Goal: Information Seeking & Learning: Check status

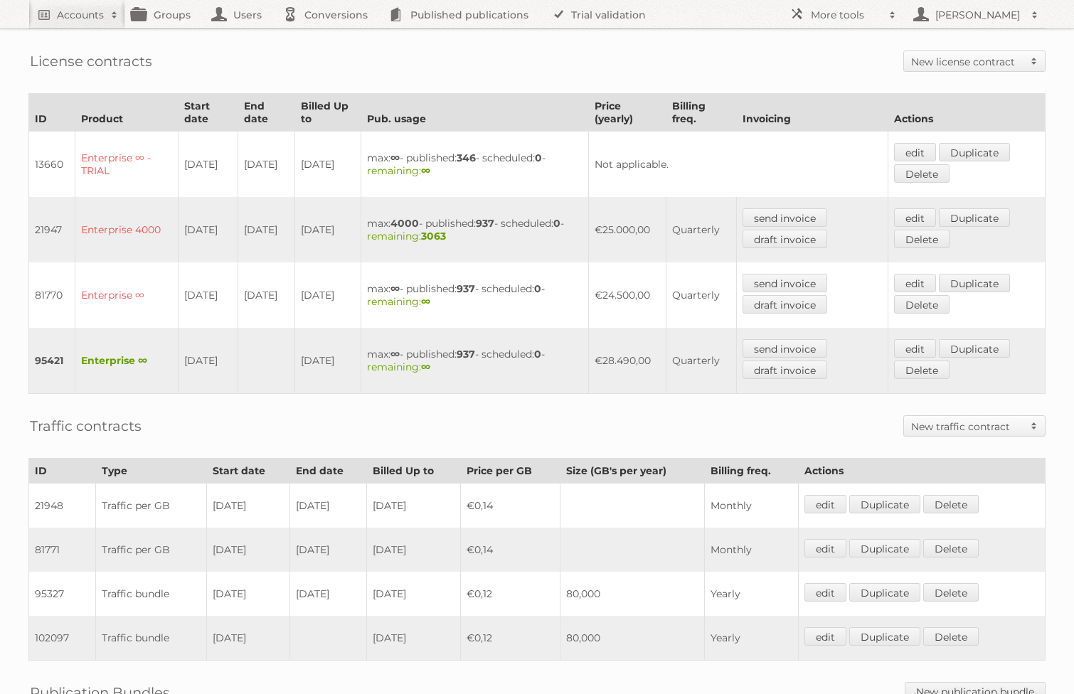
scroll to position [440, 0]
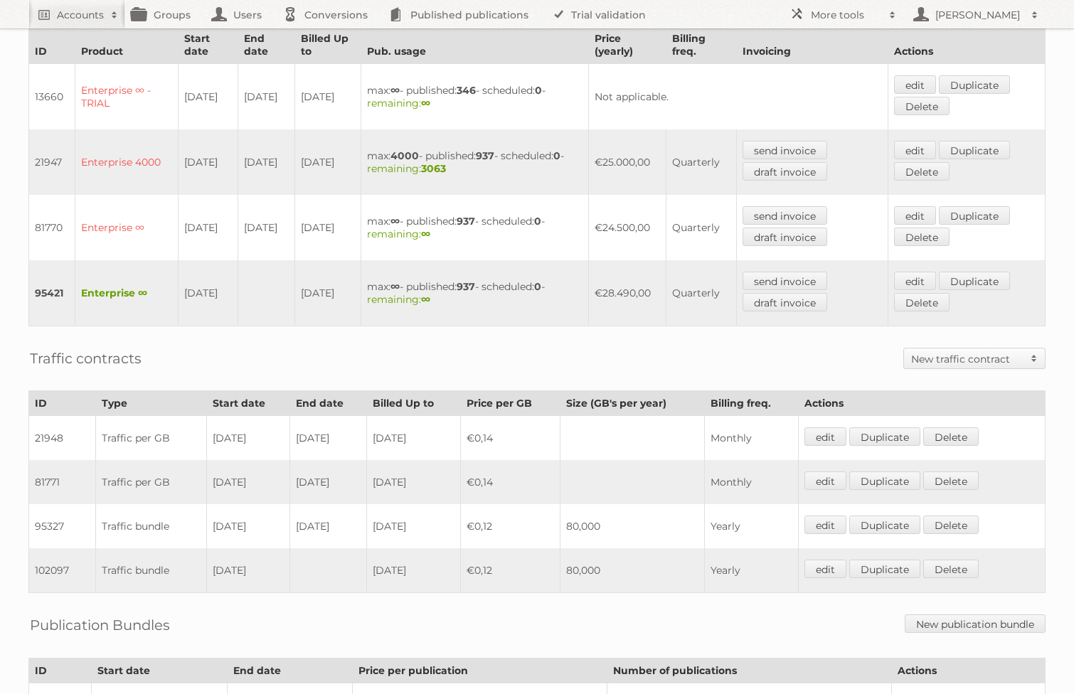
drag, startPoint x: 213, startPoint y: 513, endPoint x: 358, endPoint y: 513, distance: 145.1
click at [358, 513] on tr "95327 Traffic bundle 01-04-2022 31-03-2023 2023-03-31 €0,12 80,000 Yearly edit …" at bounding box center [537, 526] width 1016 height 44
click at [531, 440] on td "€0,14" at bounding box center [511, 438] width 100 height 45
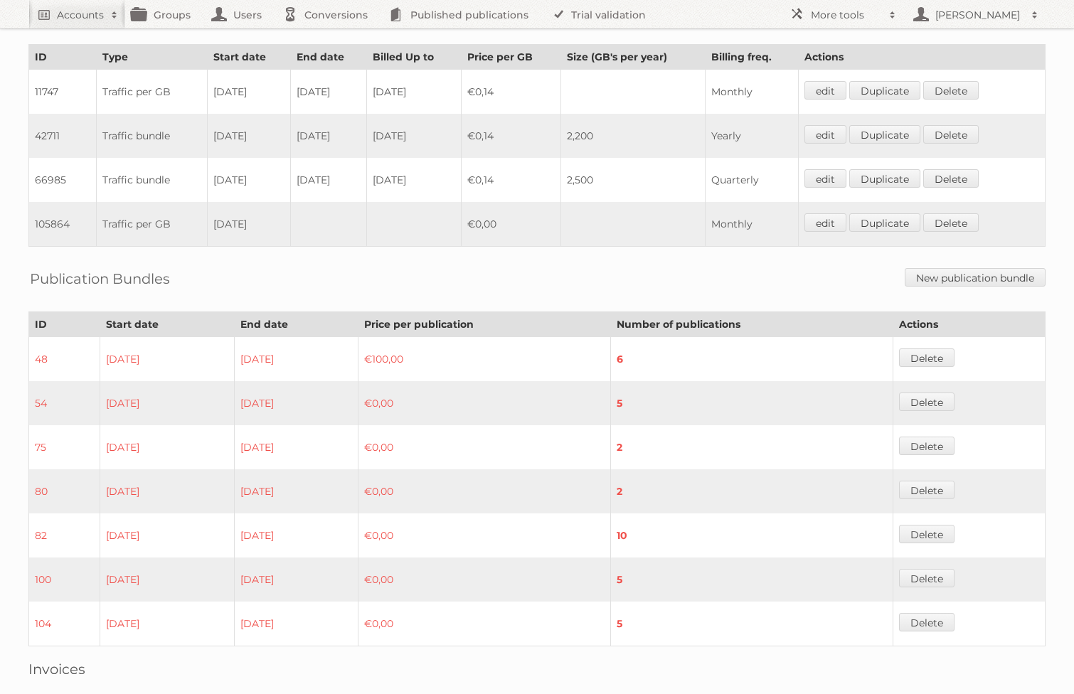
scroll to position [1233, 0]
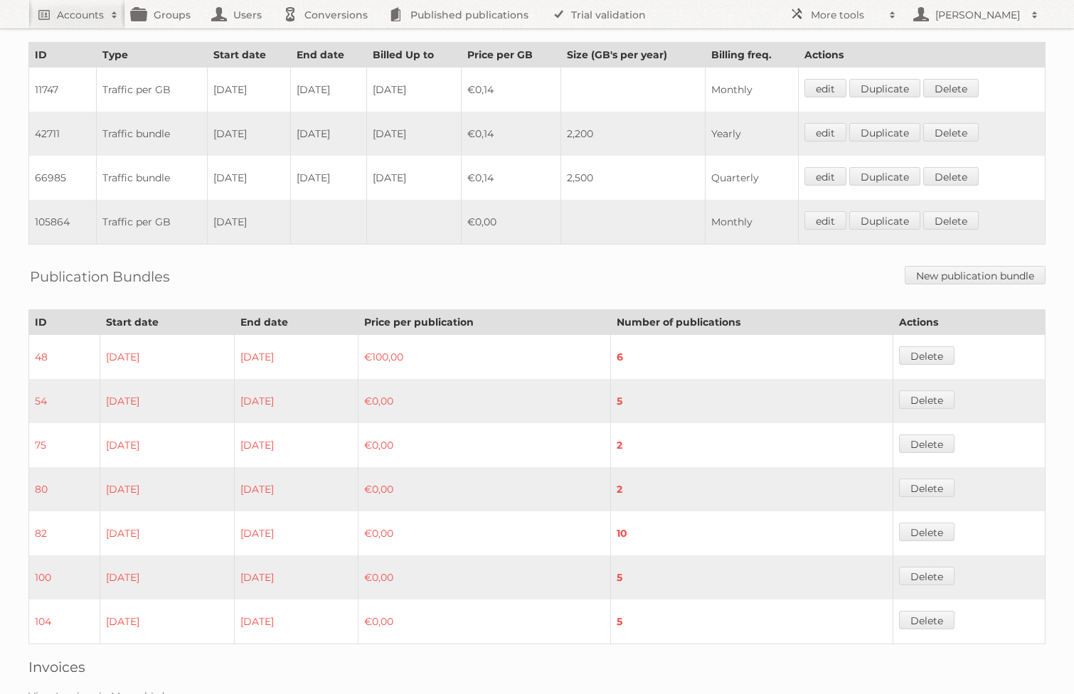
click at [55, 116] on td "42711" at bounding box center [63, 134] width 68 height 44
copy td "42711"
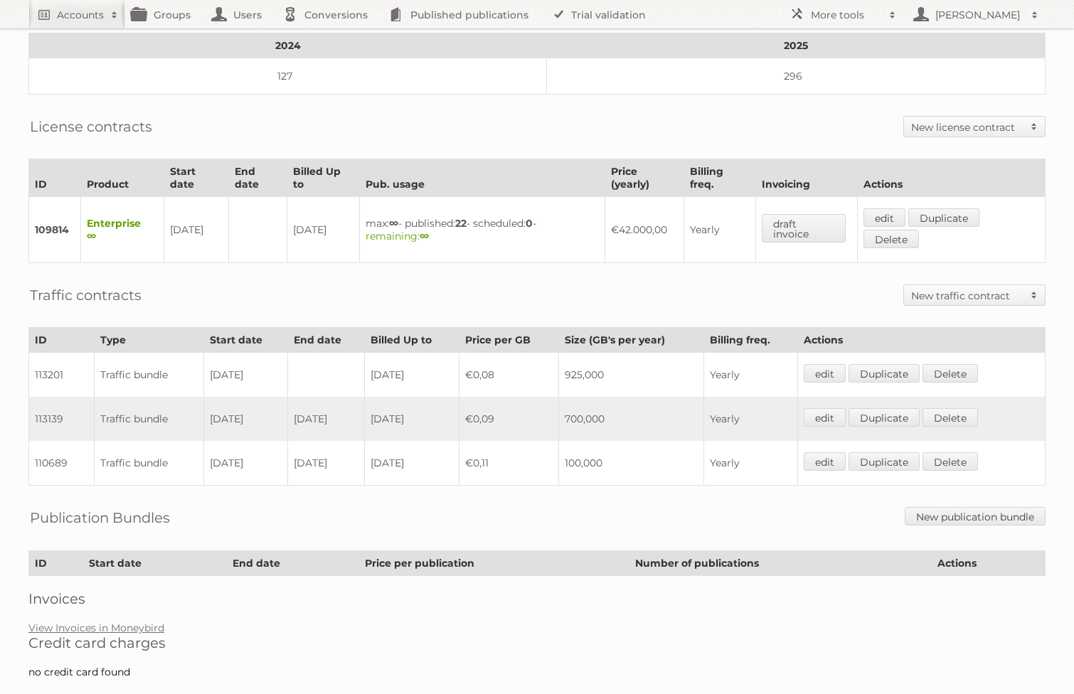
scroll to position [257, 0]
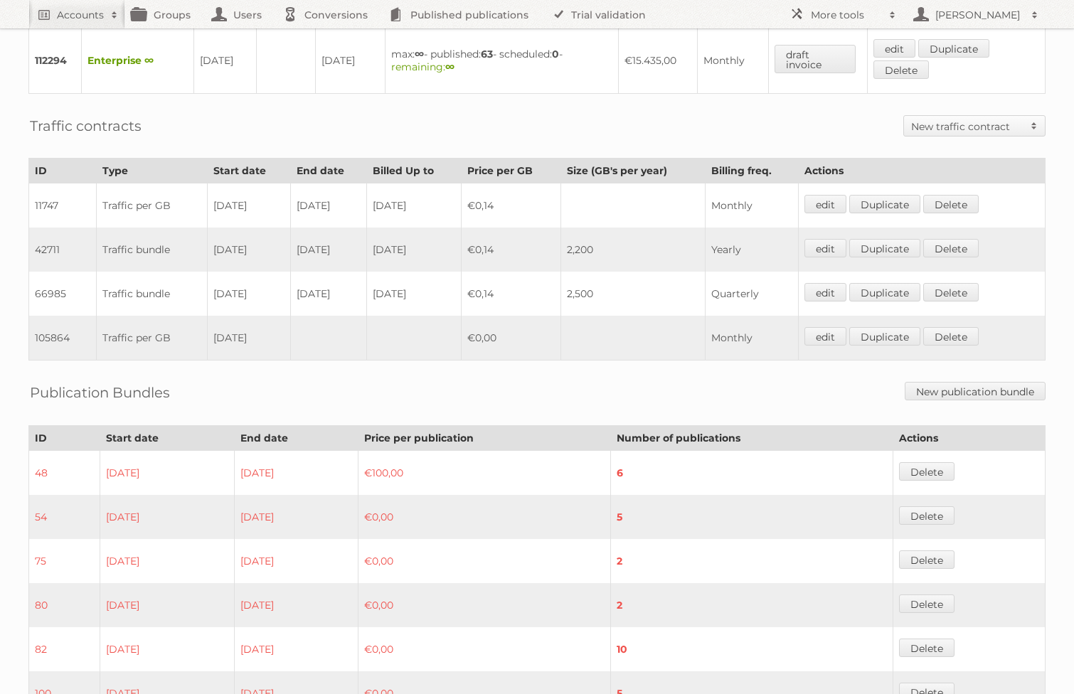
scroll to position [1117, 0]
drag, startPoint x: 360, startPoint y: 277, endPoint x: 220, endPoint y: 272, distance: 139.5
click at [220, 272] on tr "66985 Traffic bundle [DATE] [DATE] [DATE] €0,14 2,500 Quarterly edit Duplicate …" at bounding box center [537, 294] width 1016 height 44
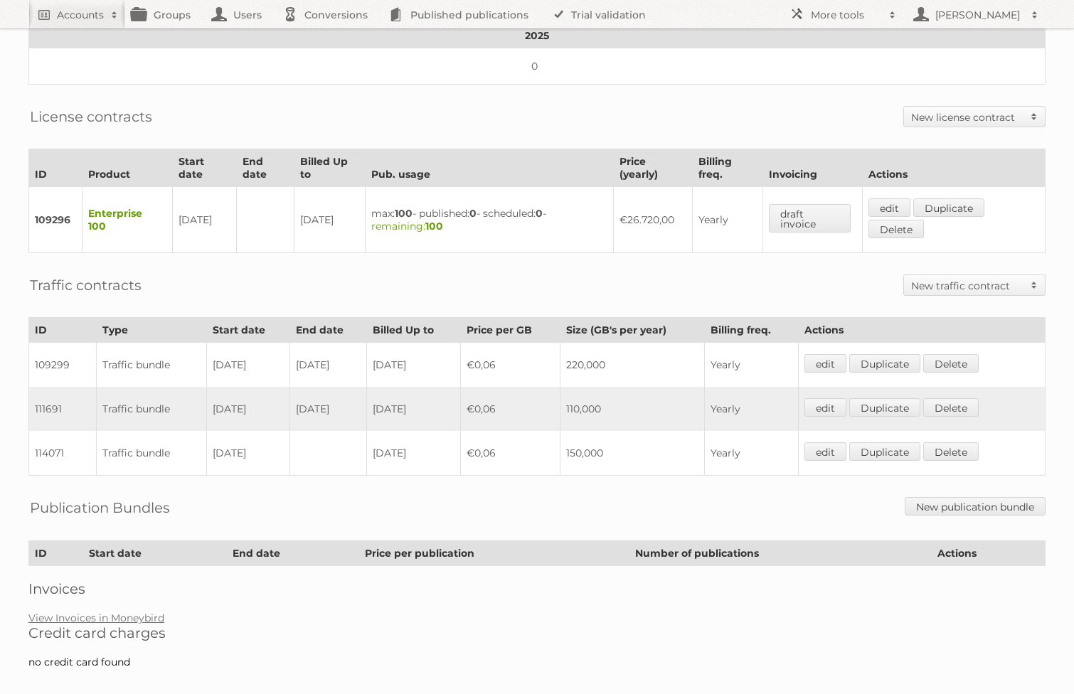
scroll to position [345, 0]
